Goal: Task Accomplishment & Management: Use online tool/utility

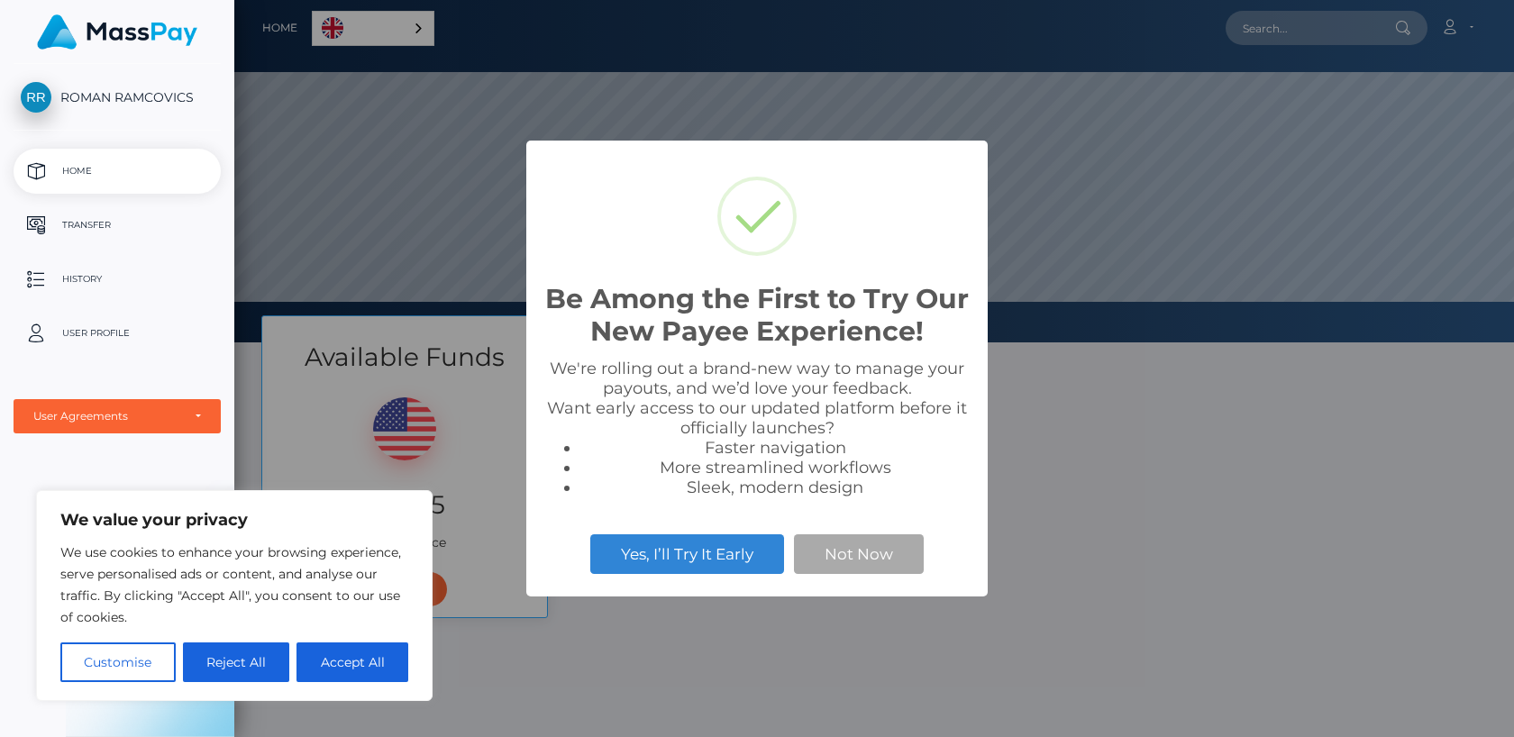
scroll to position [343, 1280]
click at [830, 548] on button "Not Now" at bounding box center [859, 555] width 130 height 40
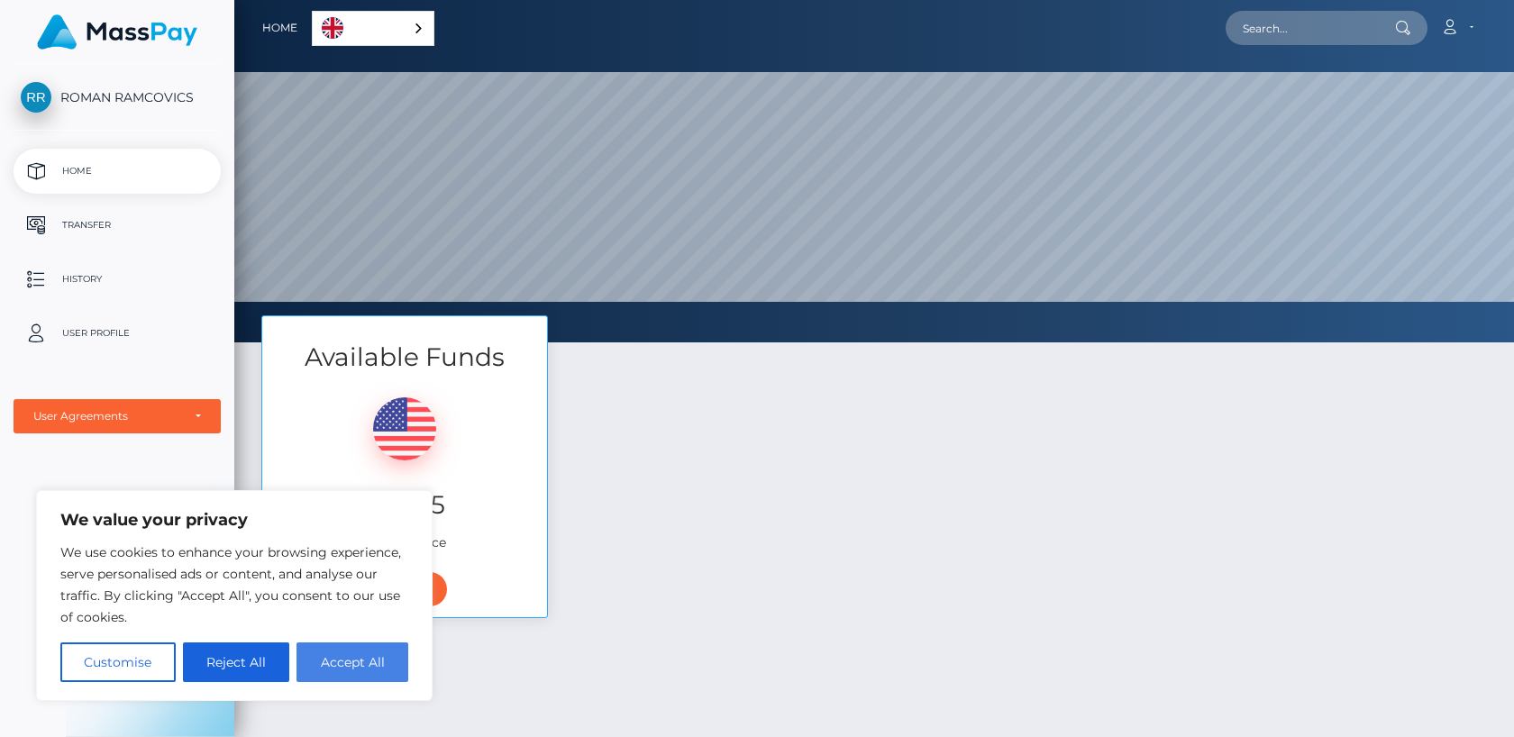
click at [342, 668] on button "Accept All" at bounding box center [353, 663] width 112 height 40
checkbox input "true"
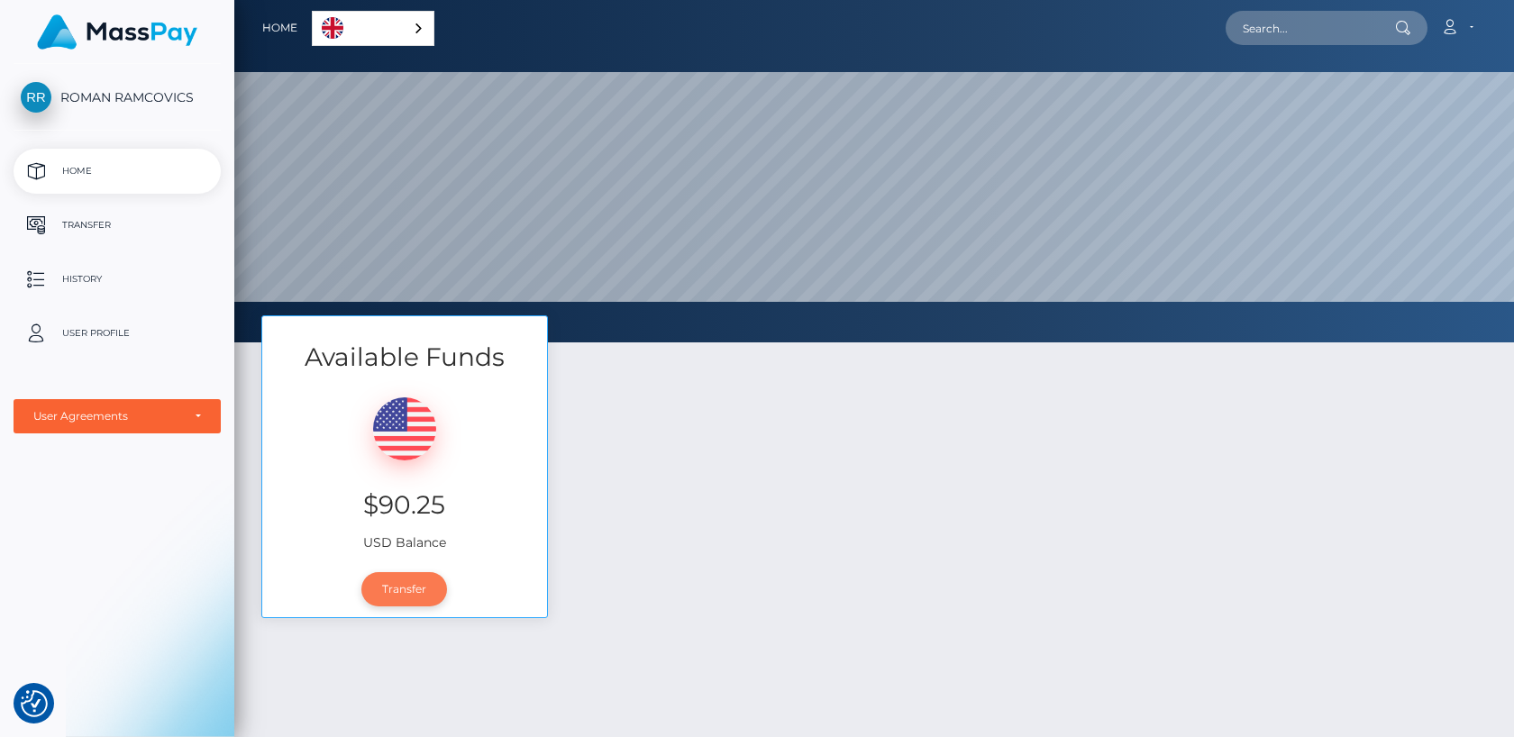
click at [374, 581] on link "Transfer" at bounding box center [404, 589] width 86 height 34
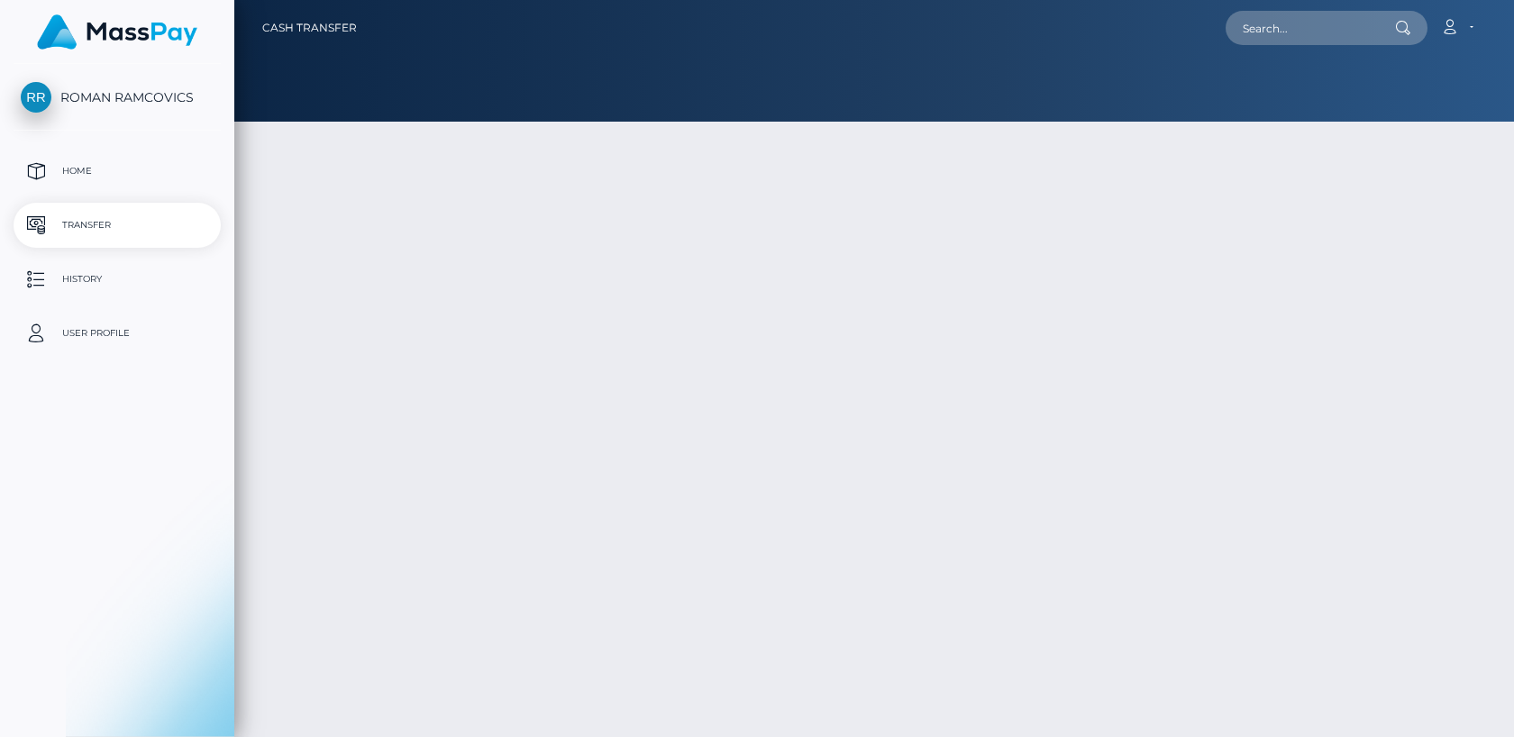
type input "90.25"
select select
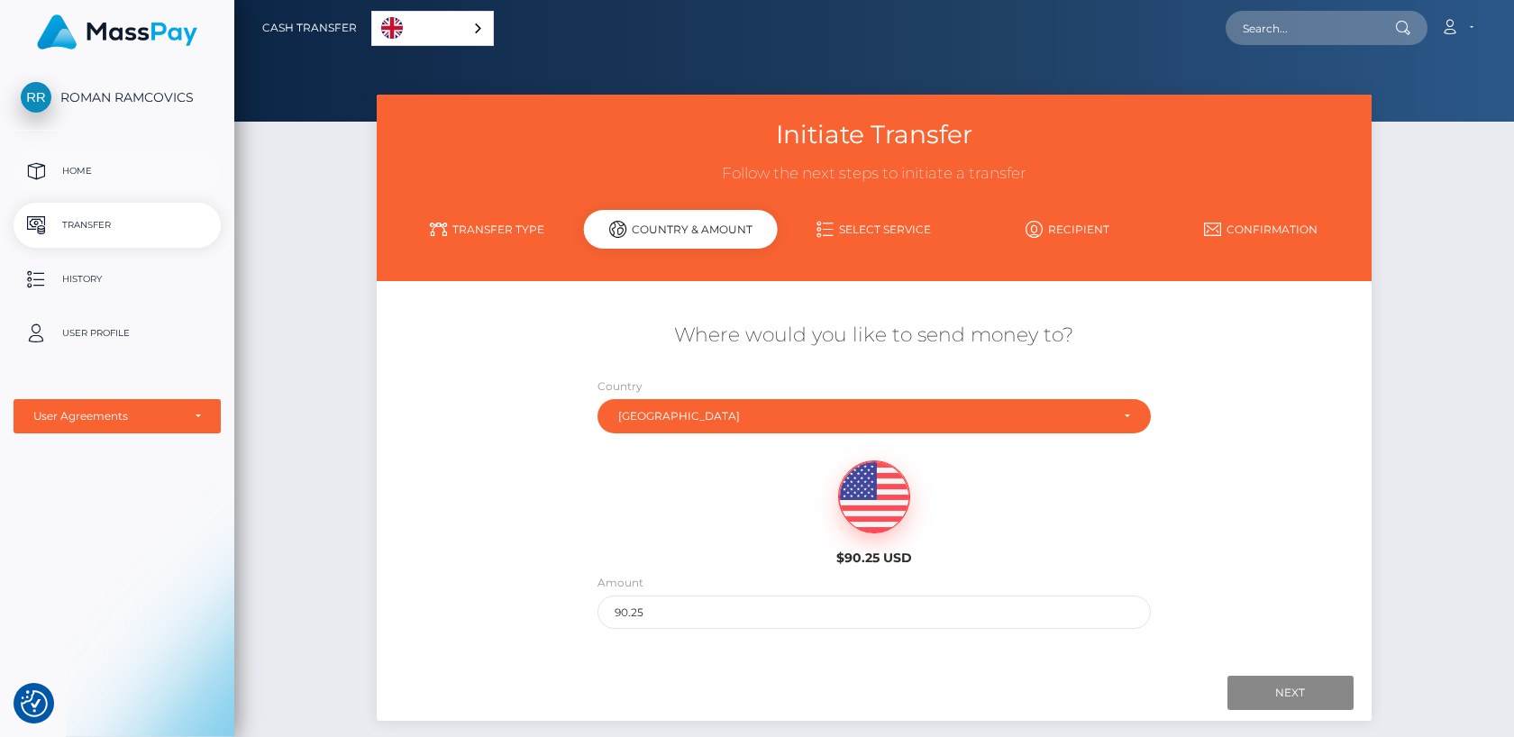
click at [125, 188] on link "Home" at bounding box center [117, 171] width 207 height 45
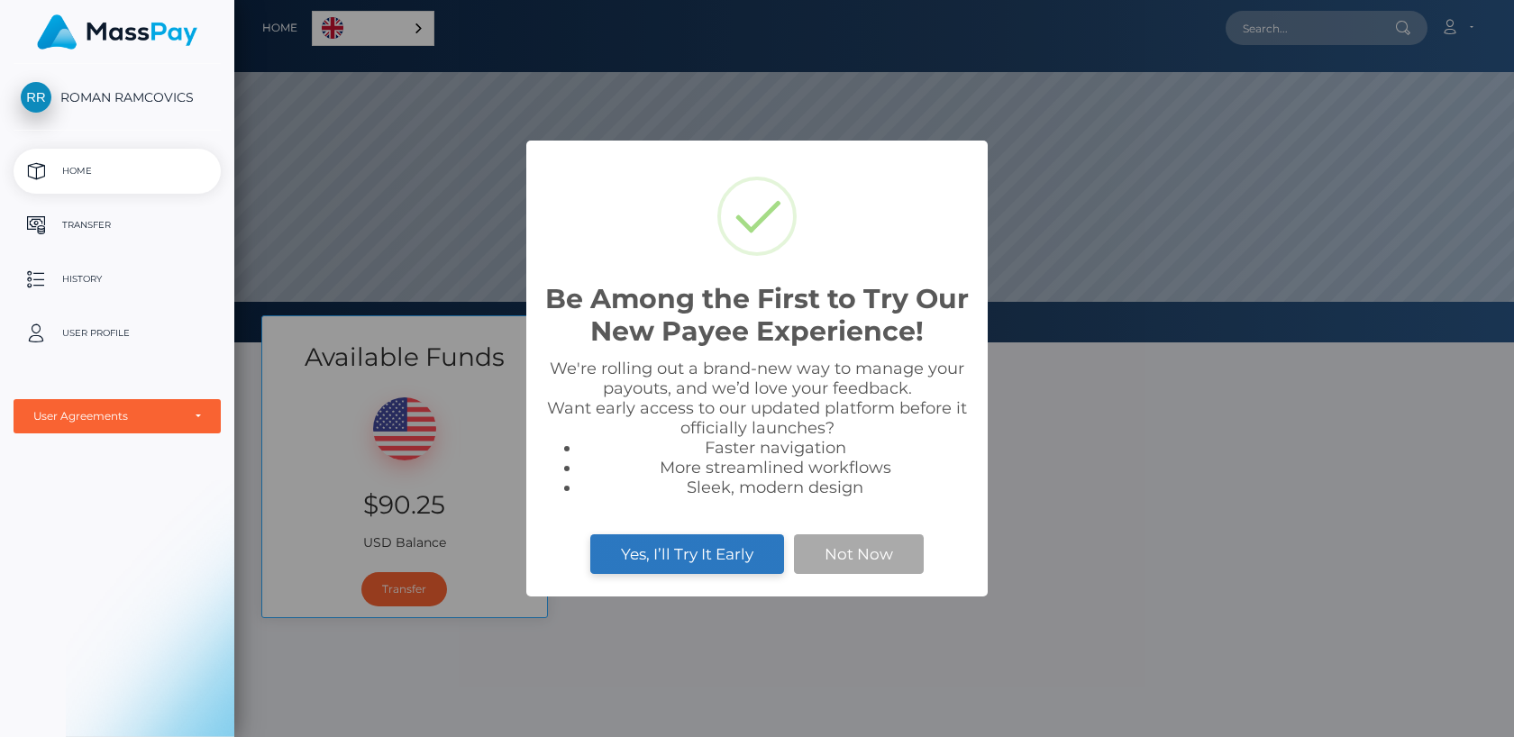
scroll to position [343, 1280]
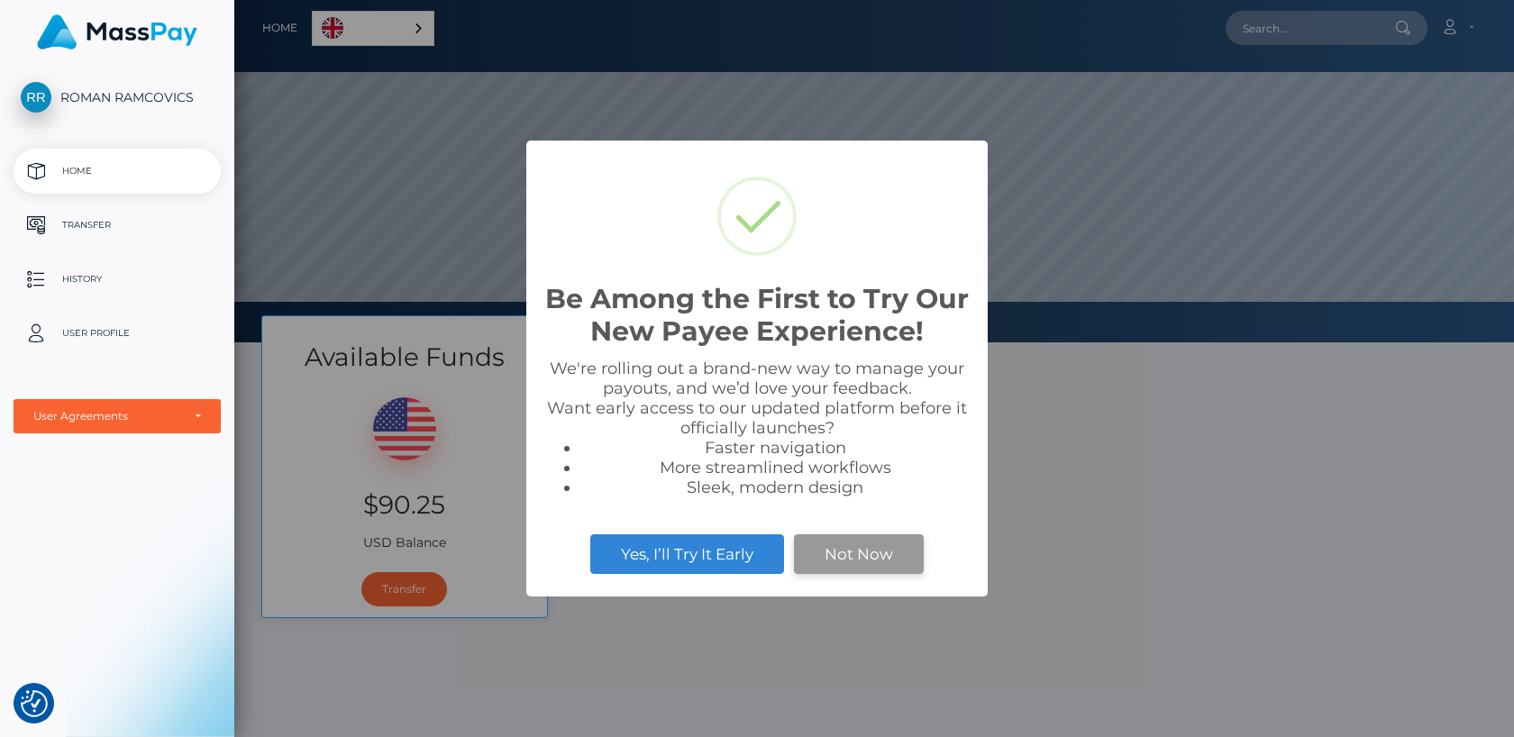
click at [848, 550] on button "Not Now" at bounding box center [859, 555] width 130 height 40
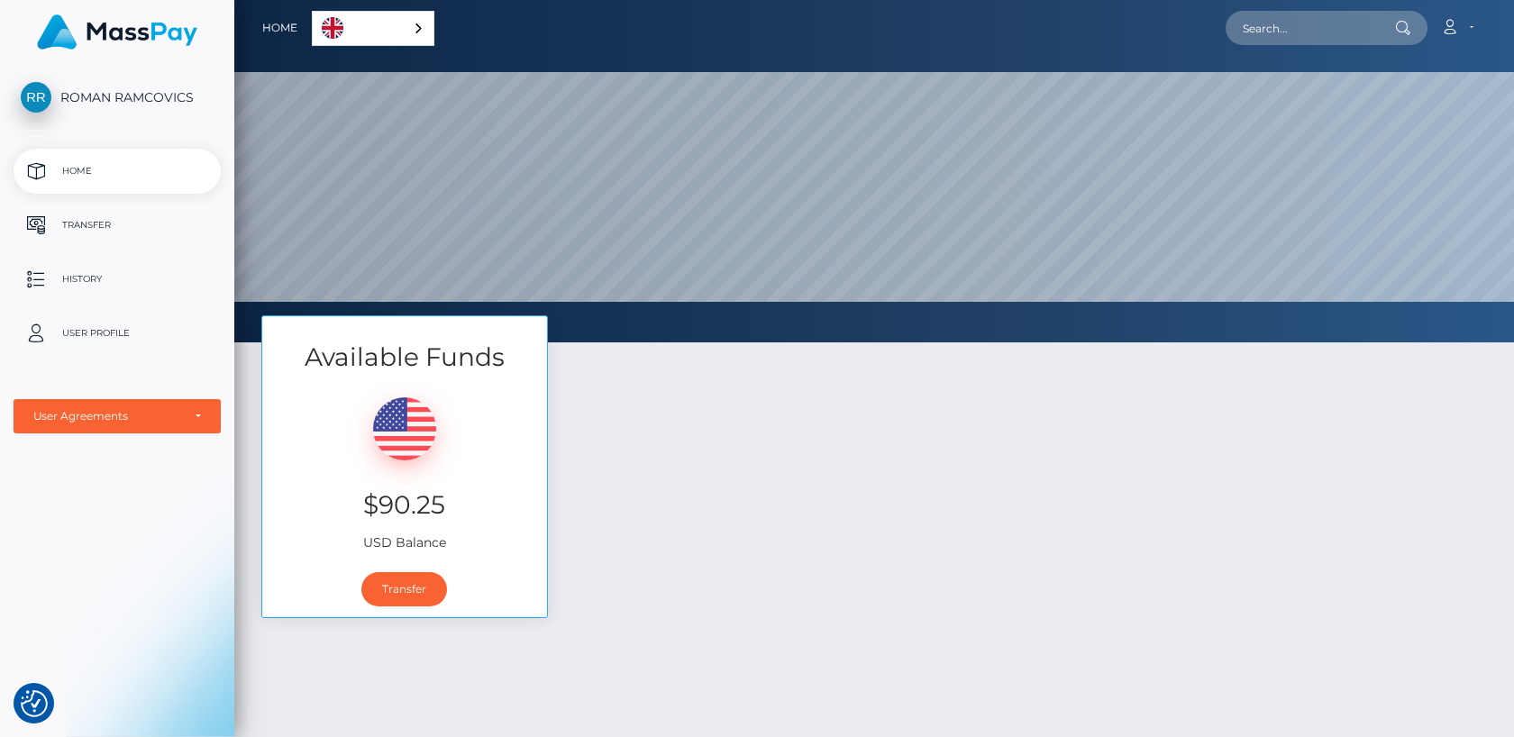
click at [96, 213] on p "Transfer" at bounding box center [117, 225] width 193 height 27
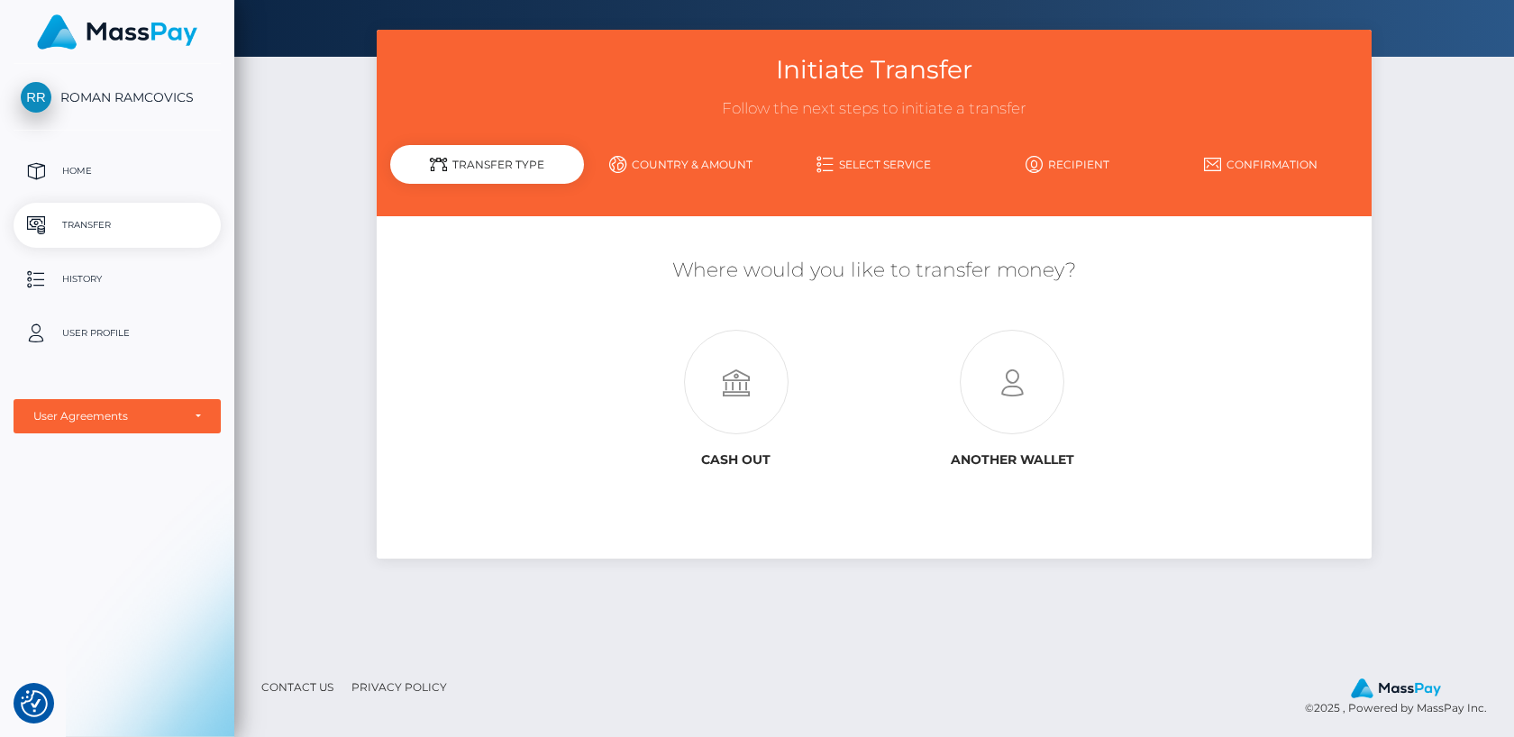
scroll to position [70, 0]
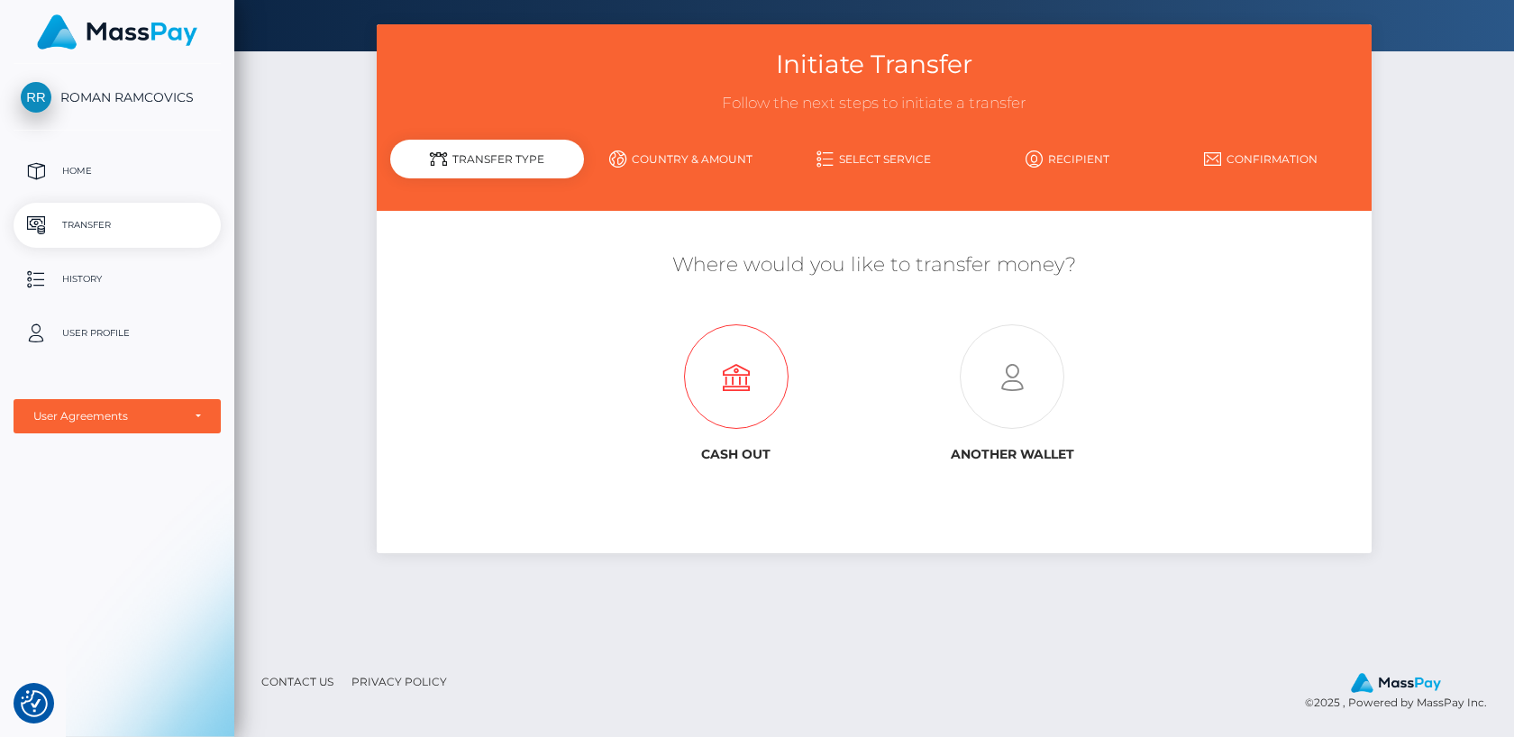
click at [745, 384] on icon at bounding box center [737, 377] width 276 height 105
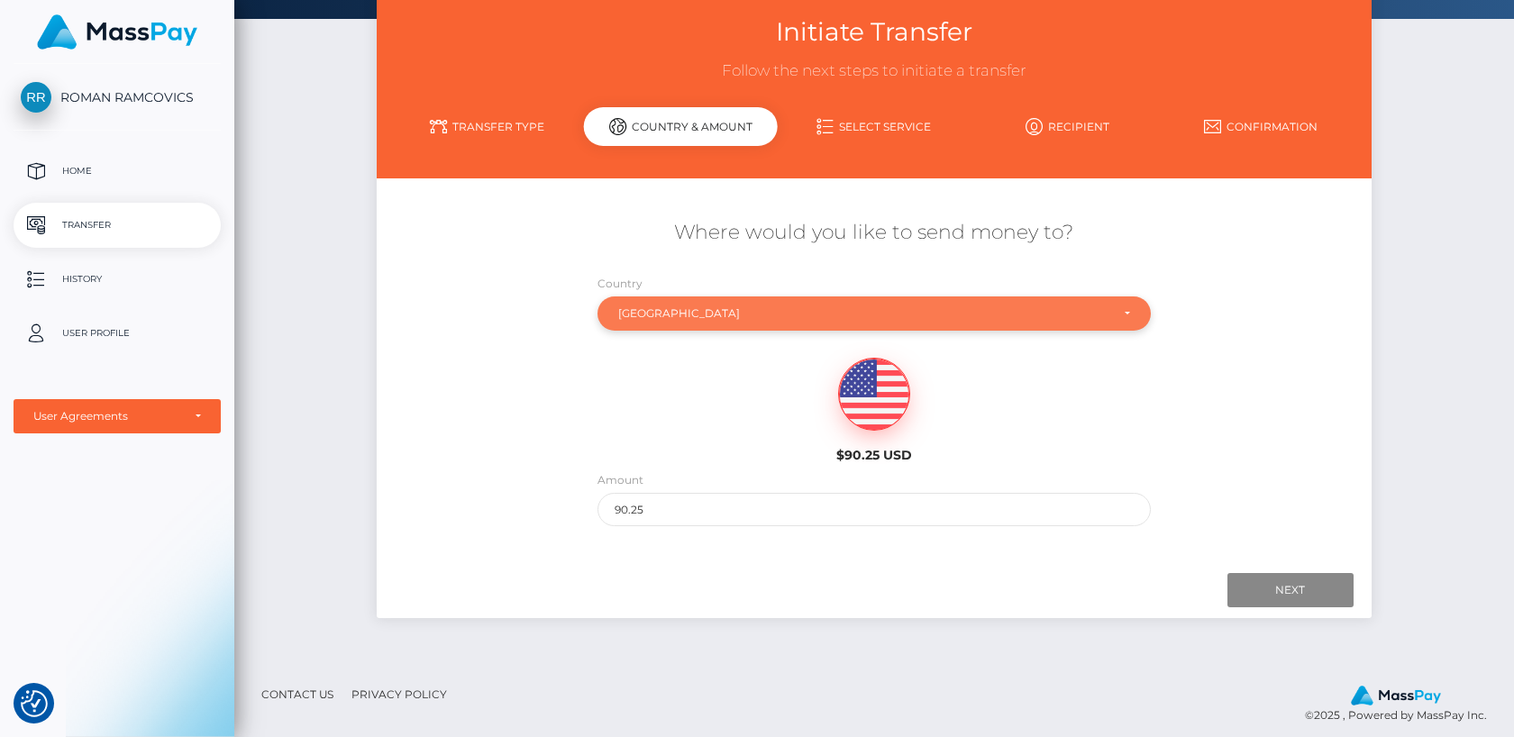
scroll to position [116, 0]
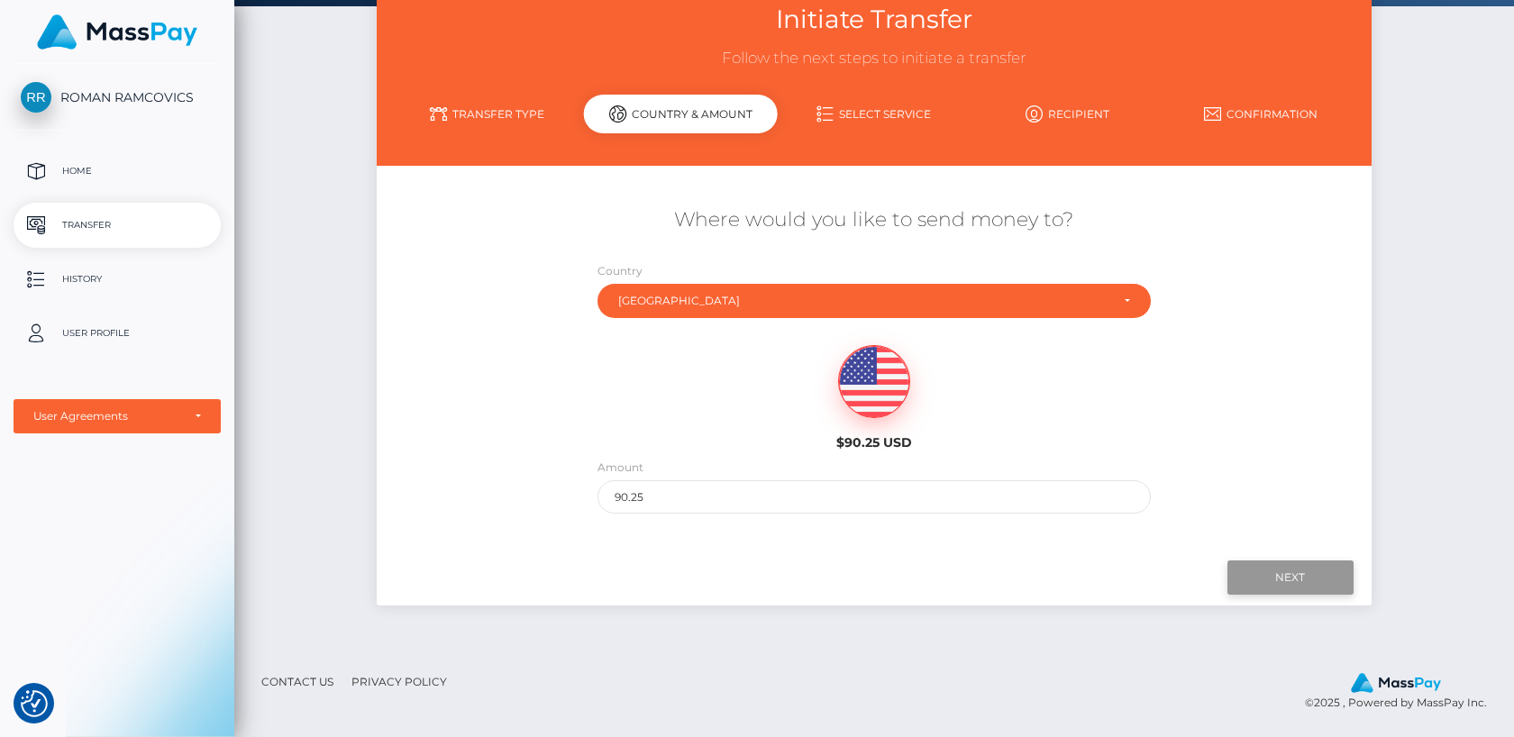
click at [1279, 572] on input "Next" at bounding box center [1291, 578] width 126 height 34
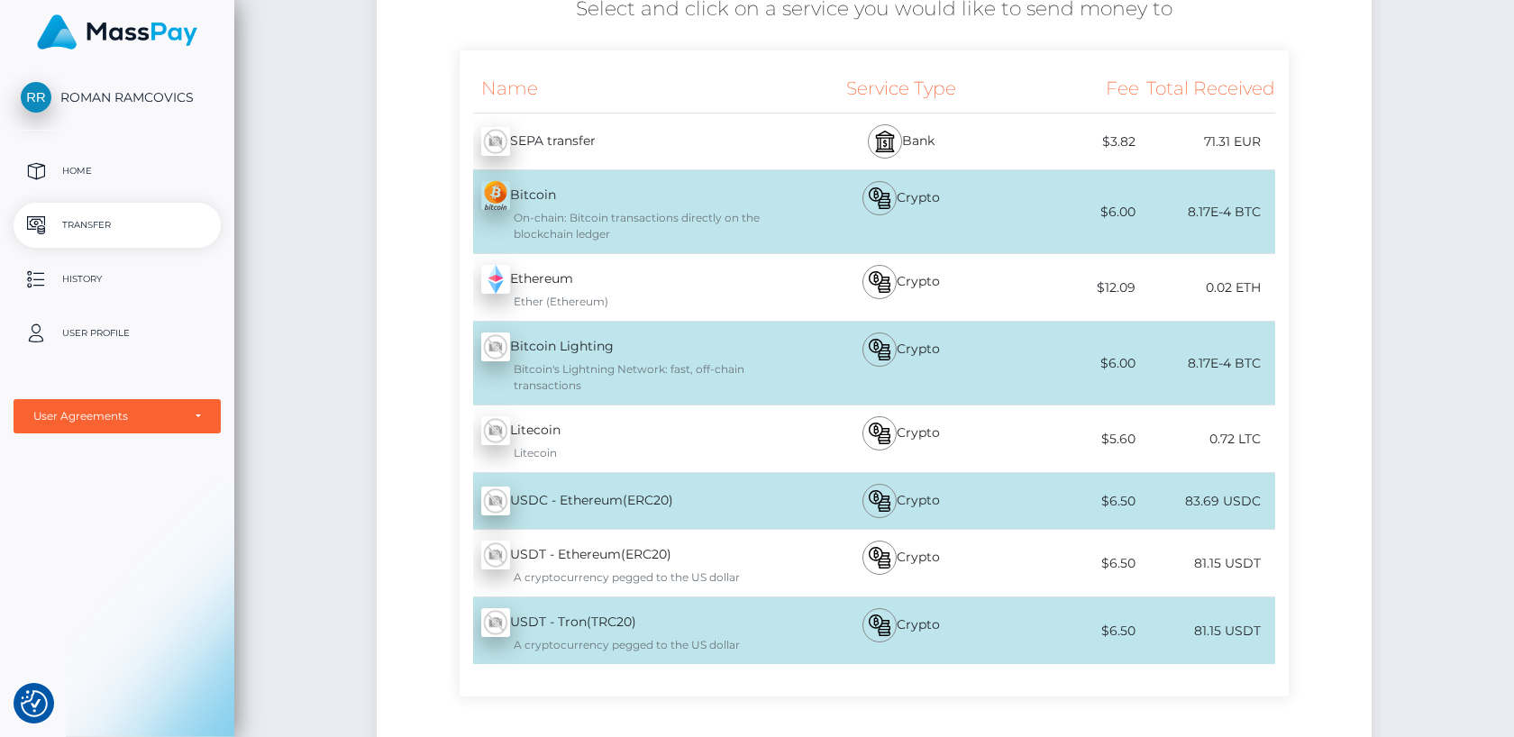
scroll to position [330, 0]
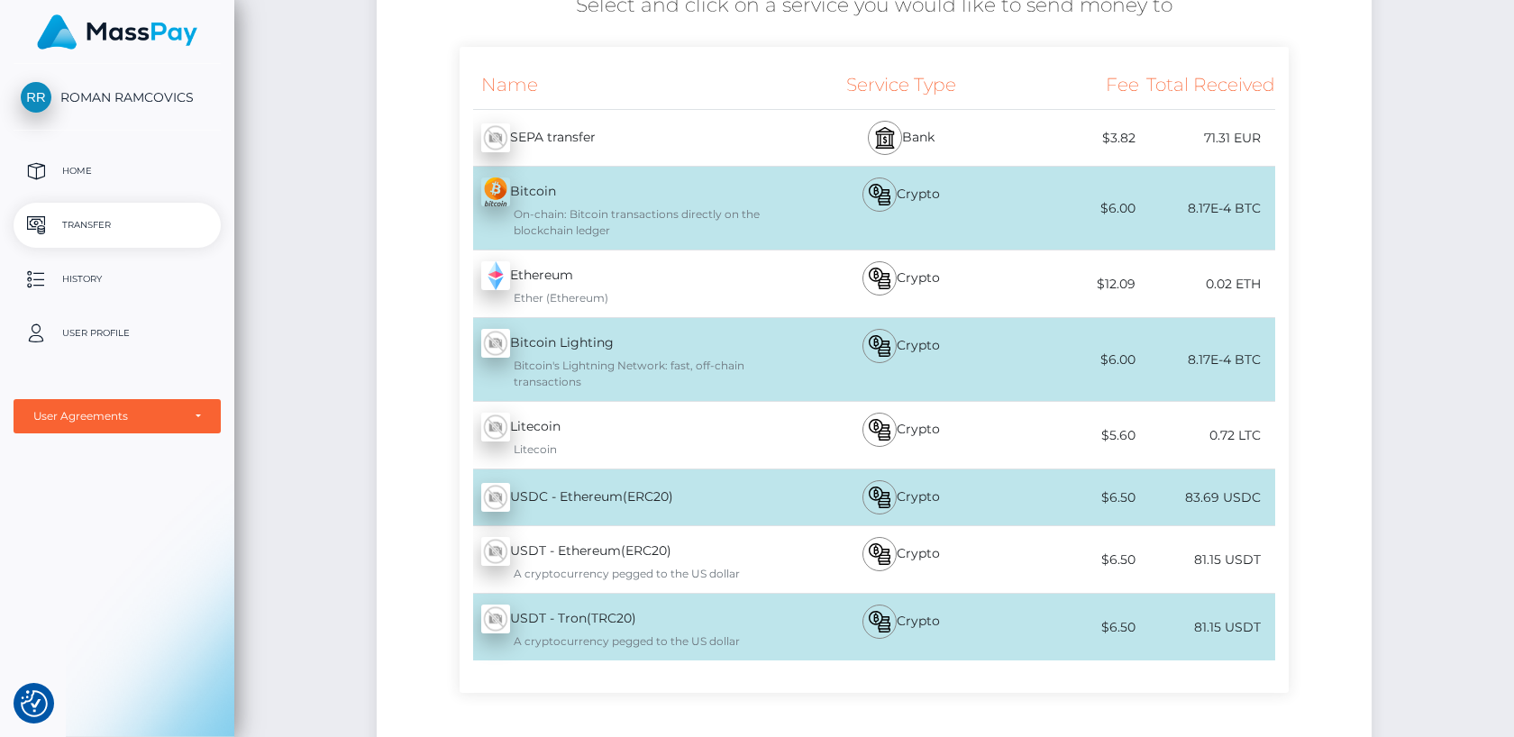
click at [652, 498] on div "USDC - Ethereum(ERC20) - USDC" at bounding box center [630, 497] width 340 height 50
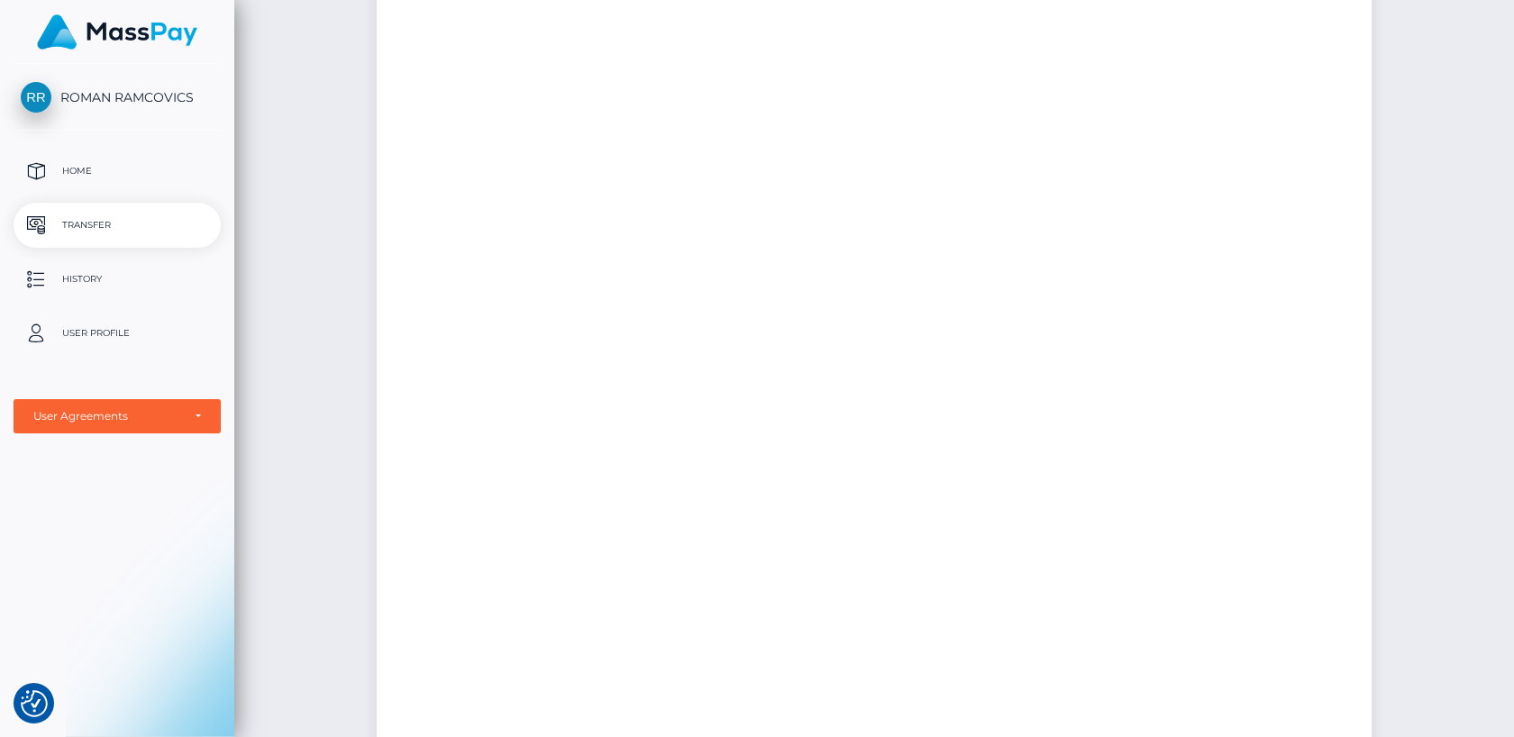
scroll to position [0, 0]
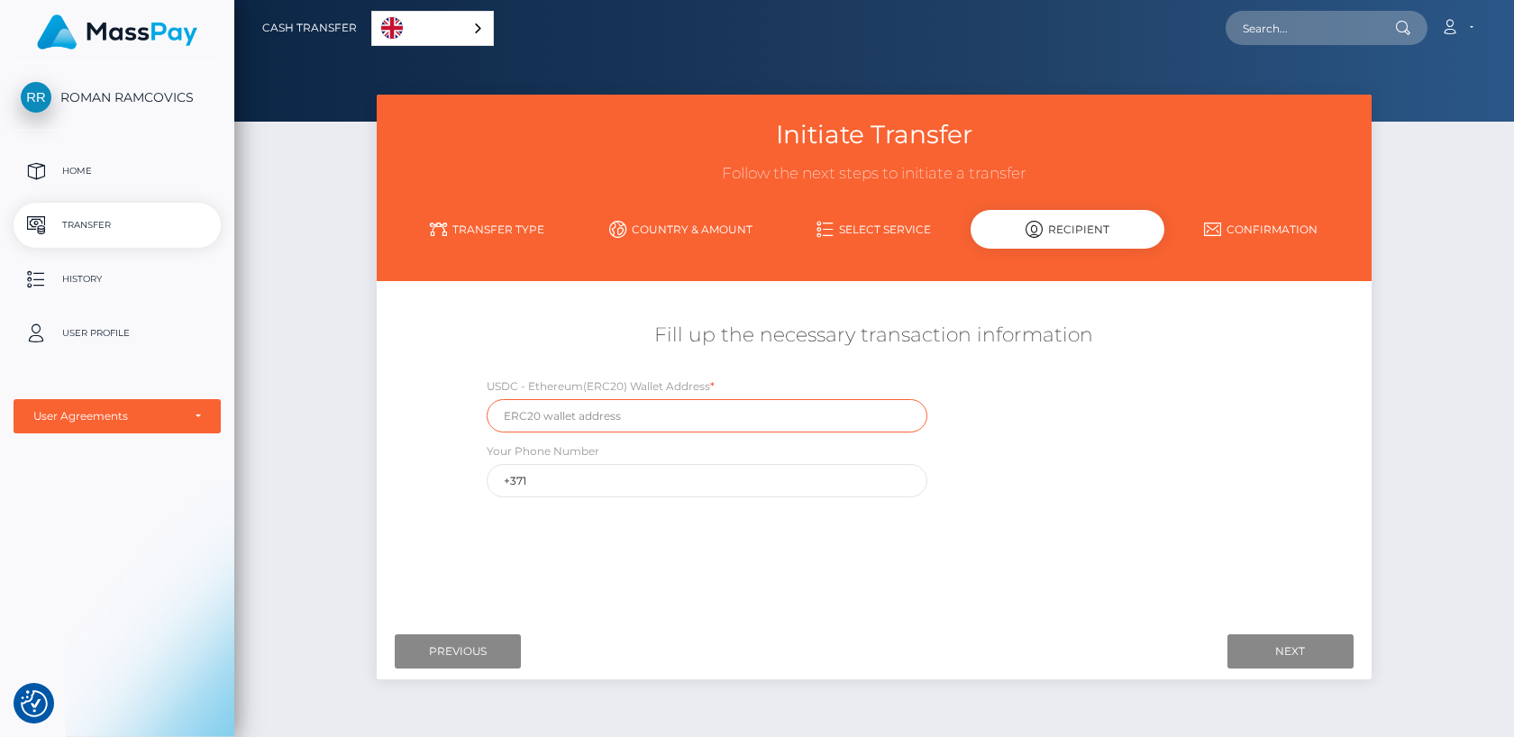
click at [672, 414] on input "text" at bounding box center [707, 415] width 441 height 33
paste input "0x3507668E8d4f4F9AD6525d3DD0C5E59b2f466eFf"
type input "0x3507668E8d4f4F9AD6525d3DD0C5E59b2f466eFf"
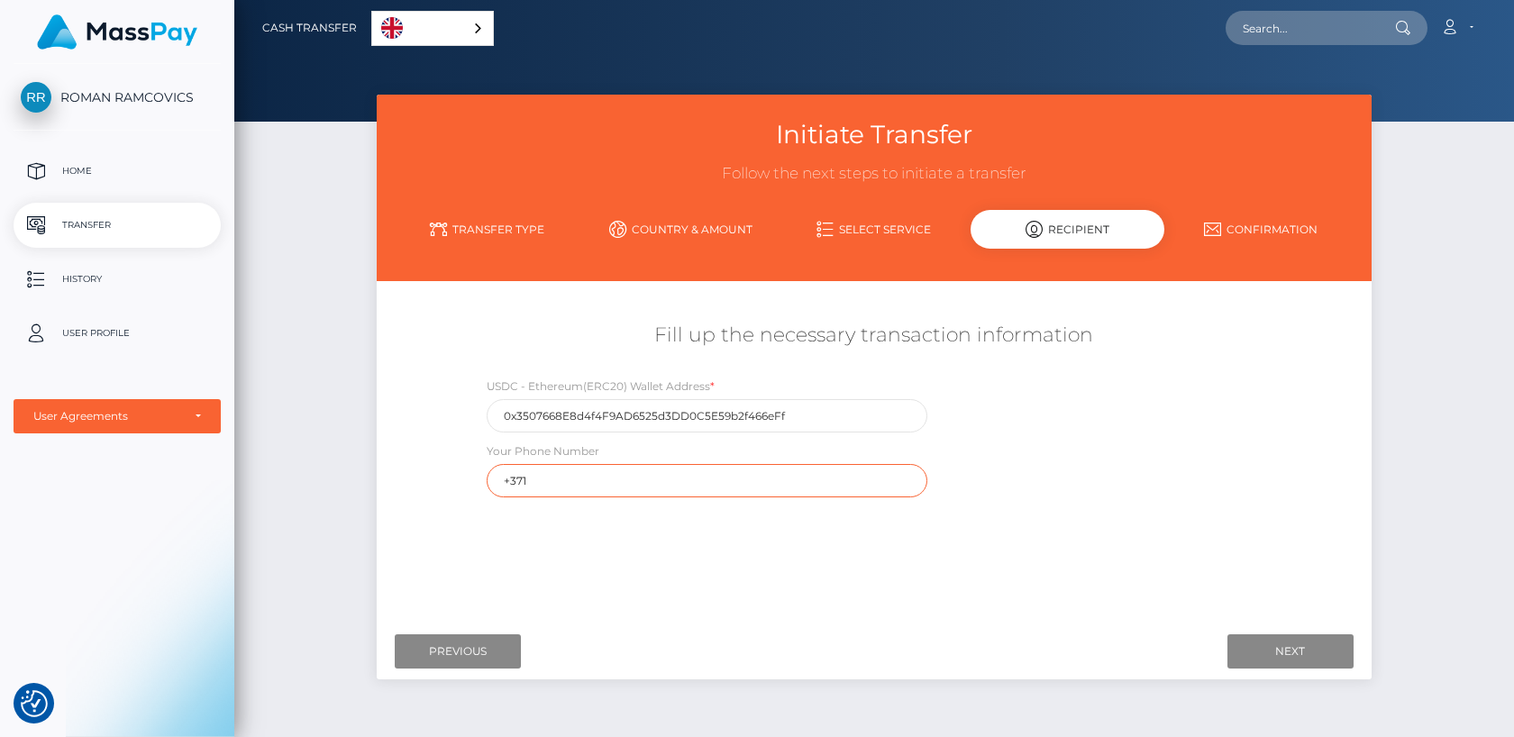
click at [658, 491] on input "+371" at bounding box center [707, 480] width 441 height 33
type input "+37125604788"
click at [1293, 659] on input "Next" at bounding box center [1291, 652] width 126 height 34
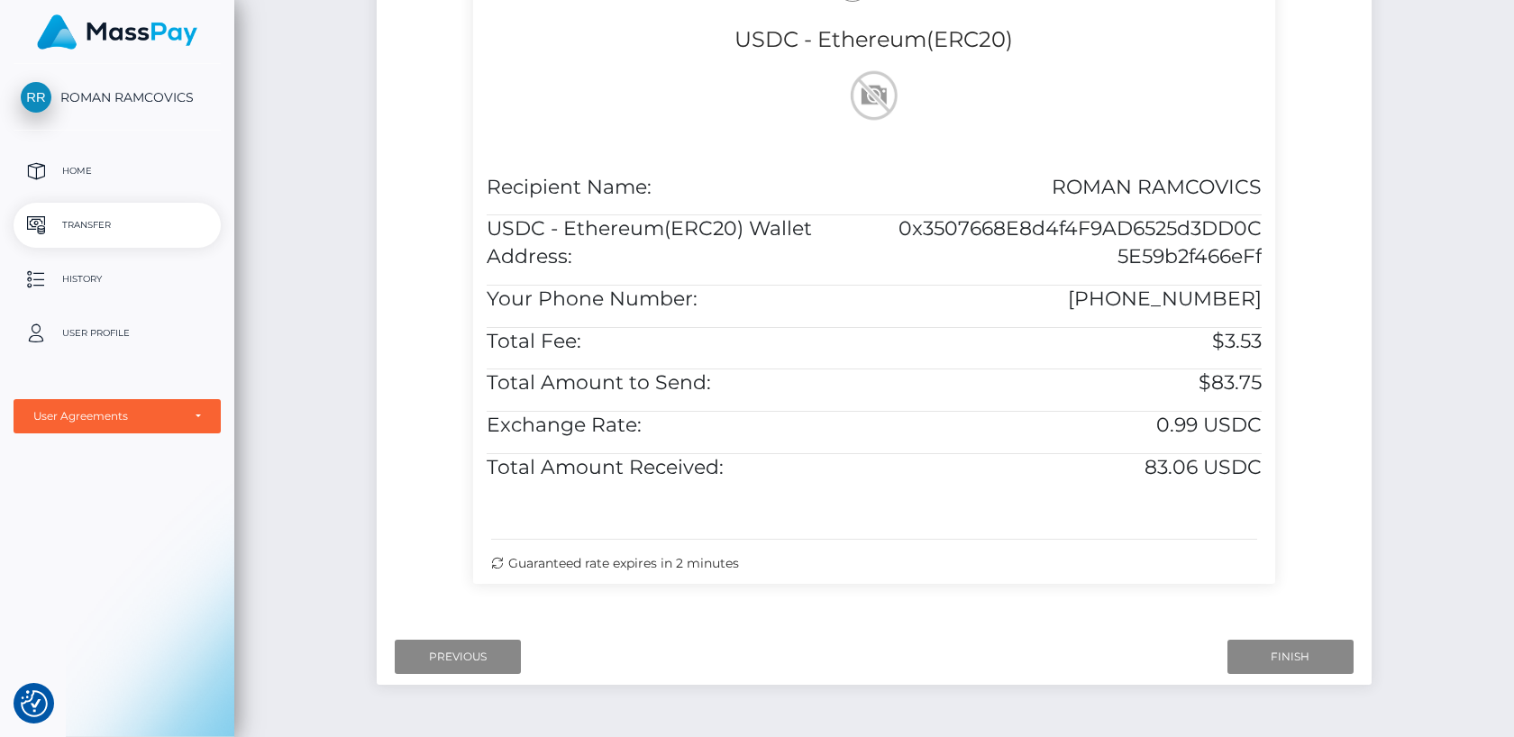
scroll to position [430, 0]
click at [1286, 655] on input "Finish" at bounding box center [1291, 659] width 126 height 34
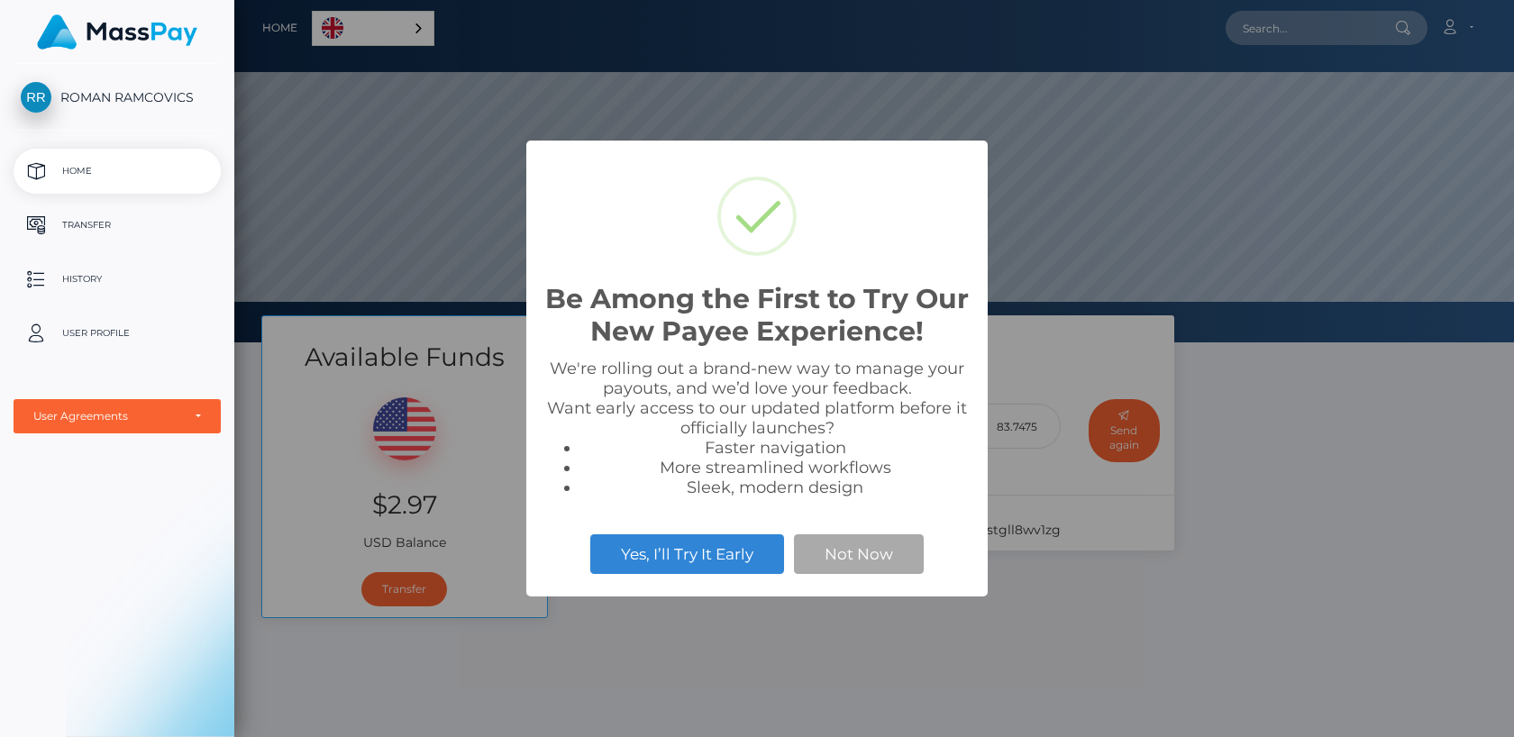
scroll to position [343, 1280]
click at [833, 549] on button "Not Now" at bounding box center [859, 555] width 130 height 40
